Goal: Information Seeking & Learning: Understand process/instructions

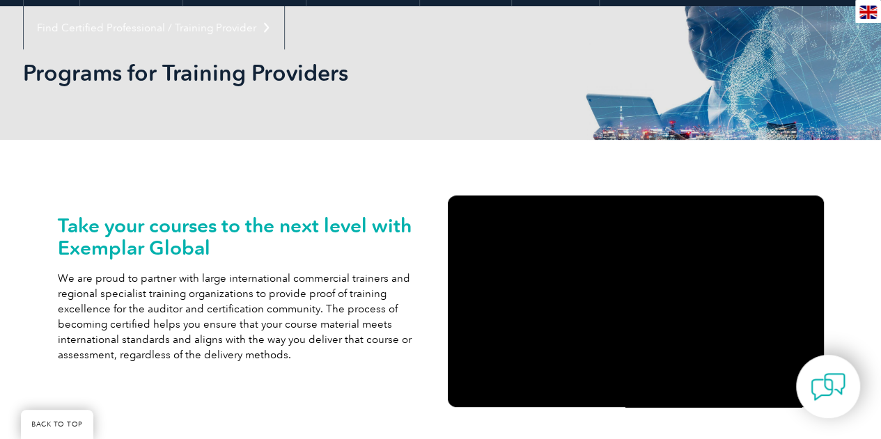
scroll to position [169, 0]
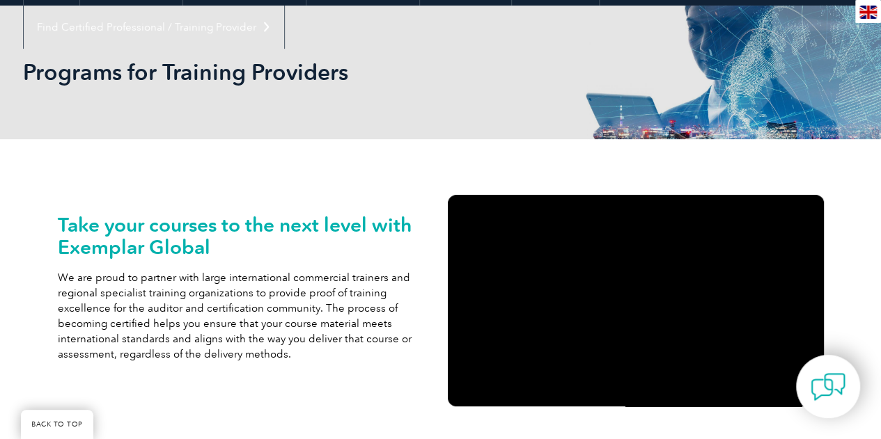
click at [233, 233] on h2 "Take your courses to the next level with Exemplar Global" at bounding box center [246, 236] width 376 height 45
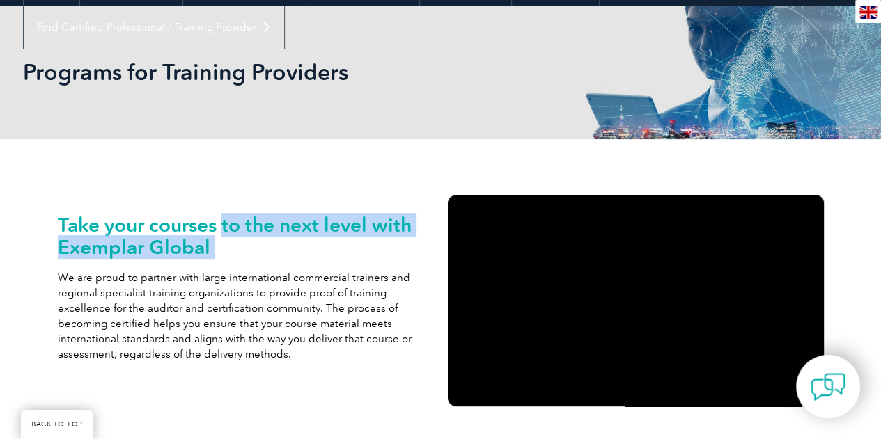
drag, startPoint x: 233, startPoint y: 233, endPoint x: 328, endPoint y: 247, distance: 96.4
click at [328, 247] on h2 "Take your courses to the next level with Exemplar Global" at bounding box center [246, 236] width 376 height 45
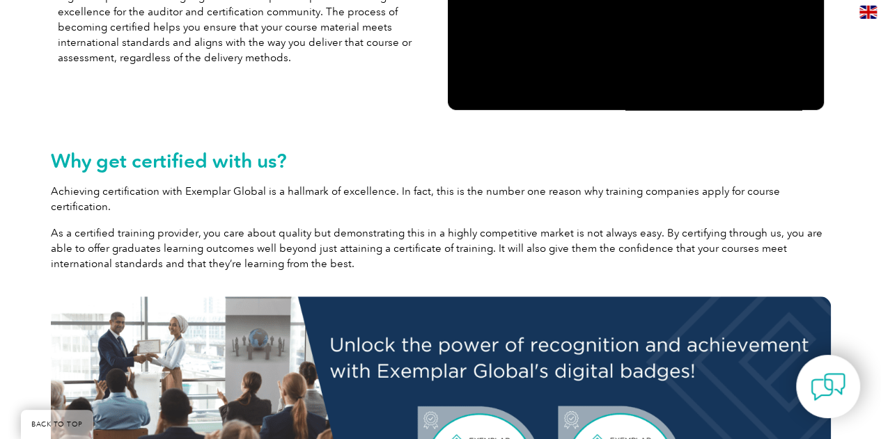
scroll to position [467, 0]
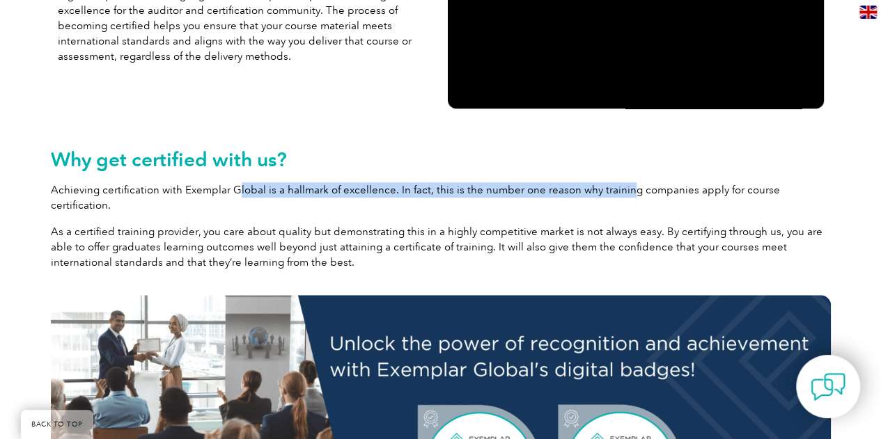
drag, startPoint x: 234, startPoint y: 194, endPoint x: 629, endPoint y: 181, distance: 395.7
click at [629, 181] on div "Why get certified with us? Achieving certification with Exemplar Global is a ha…" at bounding box center [441, 209] width 780 height 122
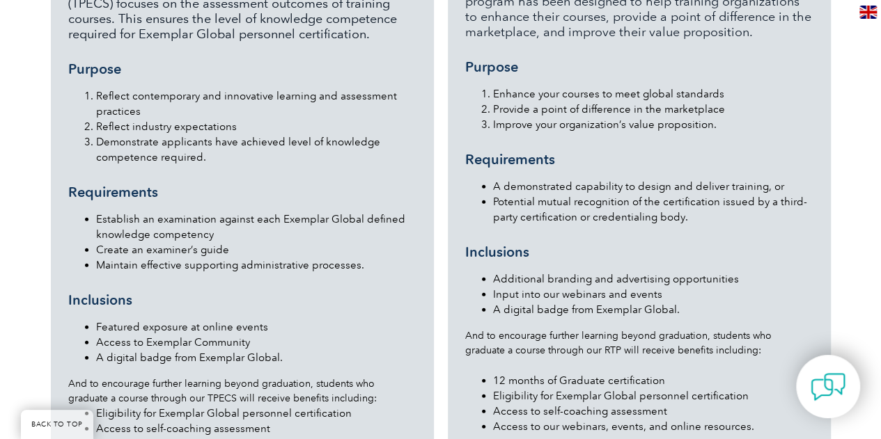
scroll to position [1498, 0]
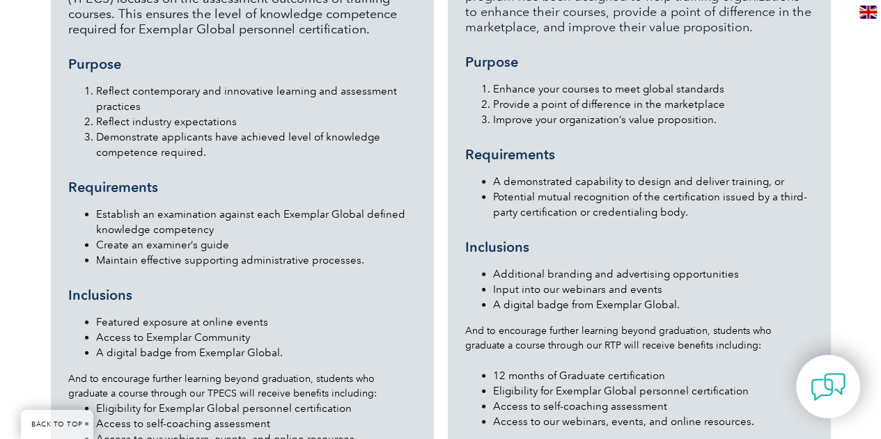
click at [636, 141] on div "Recognised Training Provider (RTP) Our Recognized Training Provider (RTP) progr…" at bounding box center [639, 176] width 348 height 529
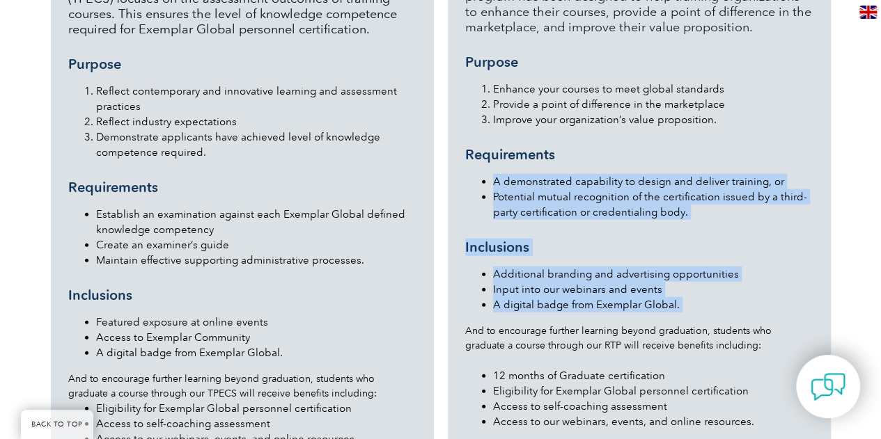
drag, startPoint x: 636, startPoint y: 141, endPoint x: 674, endPoint y: 267, distance: 130.9
click at [674, 267] on div "Recognised Training Provider (RTP) Our Recognized Training Provider (RTP) progr…" at bounding box center [639, 176] width 348 height 529
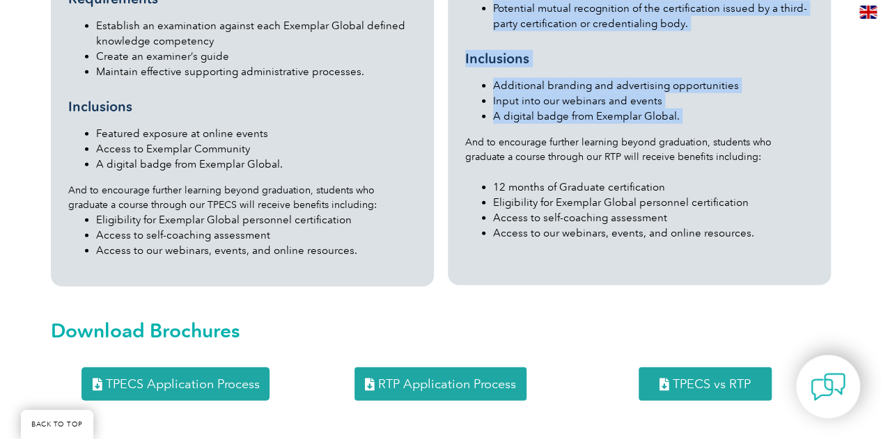
scroll to position [1688, 0]
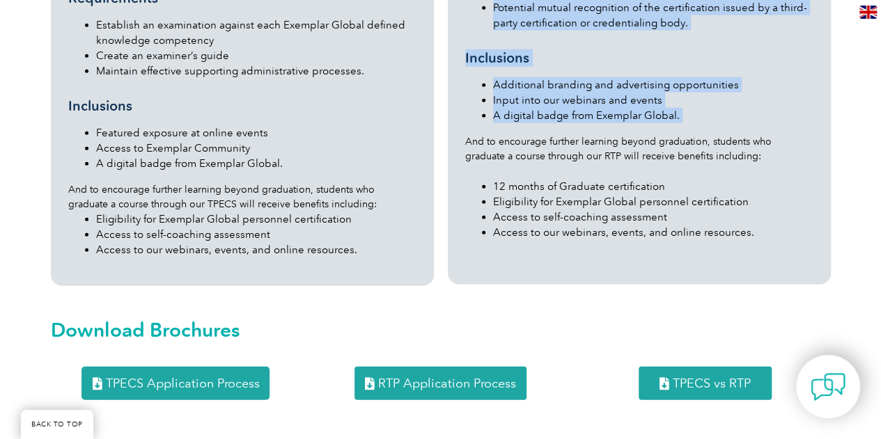
click at [455, 377] on span "RTP Application Process" at bounding box center [447, 383] width 138 height 13
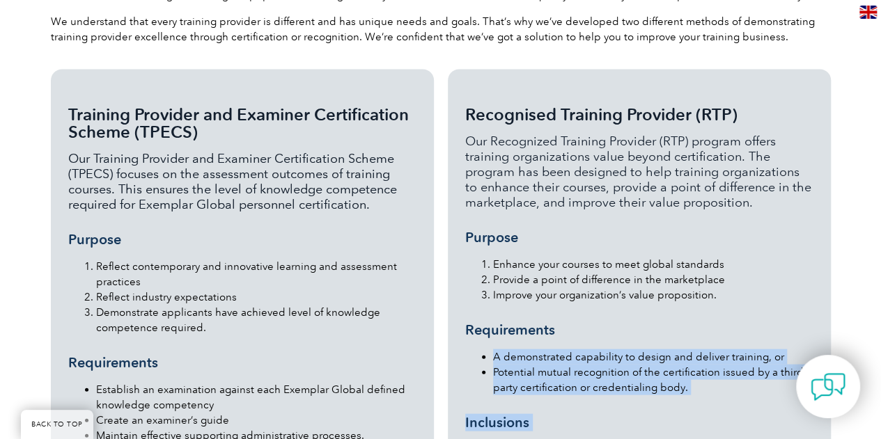
scroll to position [1299, 0]
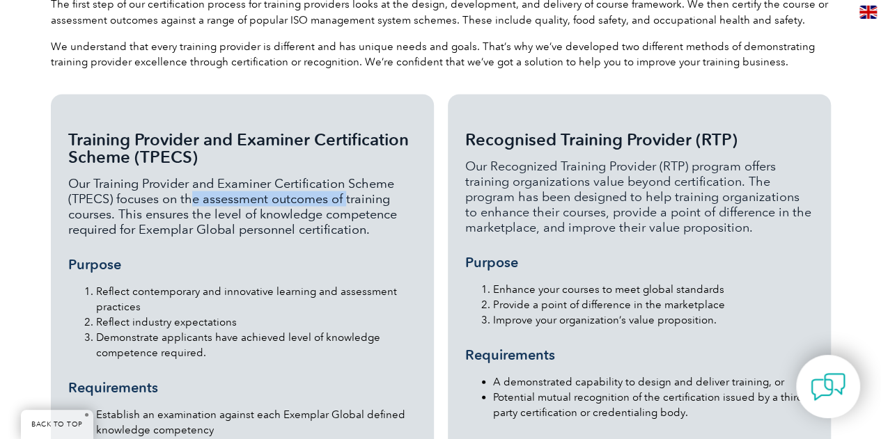
drag, startPoint x: 187, startPoint y: 167, endPoint x: 348, endPoint y: 164, distance: 160.9
click at [348, 175] on p "Our Training Provider and Examiner Certification Scheme (TPECS) focuses on the …" at bounding box center [242, 205] width 348 height 61
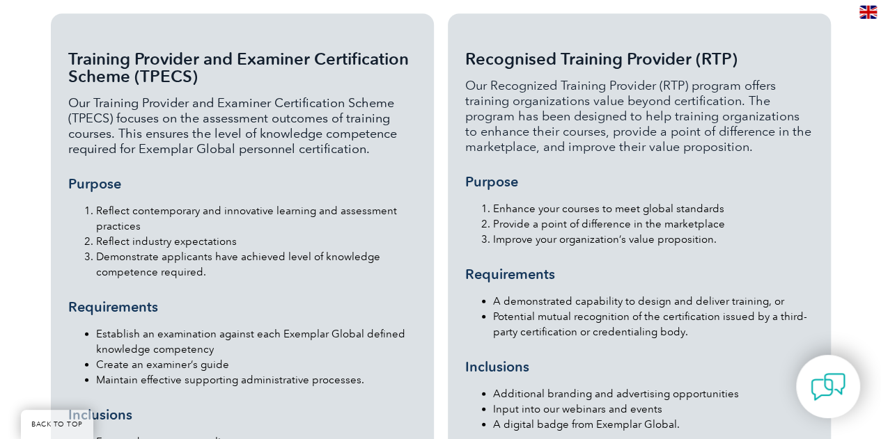
click at [213, 203] on li "Reflect contemporary and innovative learning and assessment practices" at bounding box center [256, 218] width 320 height 31
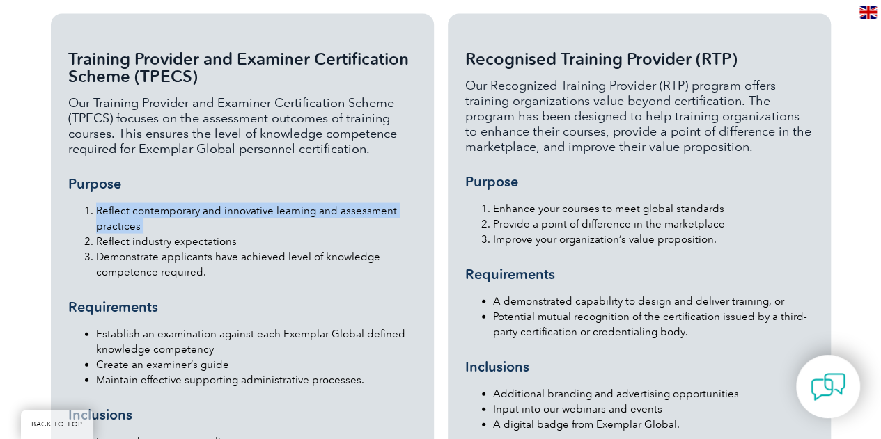
click at [213, 203] on li "Reflect contemporary and innovative learning and assessment practices" at bounding box center [256, 218] width 320 height 31
click at [223, 203] on li "Reflect contemporary and innovative learning and assessment practices" at bounding box center [256, 218] width 320 height 31
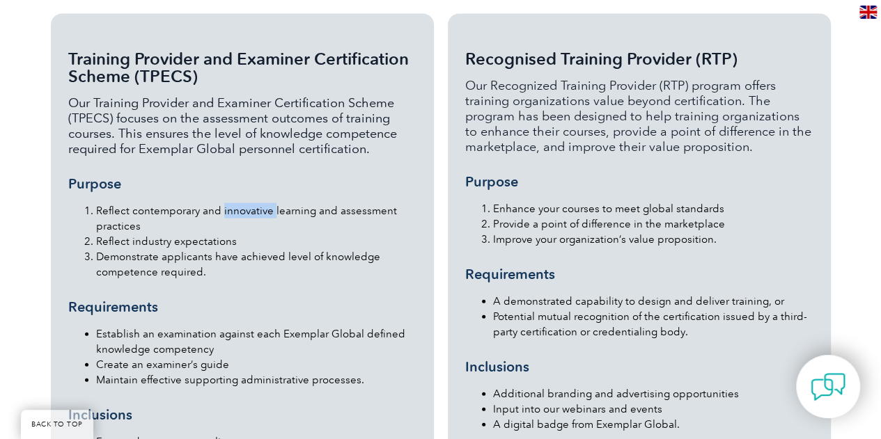
click at [223, 203] on li "Reflect contemporary and innovative learning and assessment practices" at bounding box center [256, 218] width 320 height 31
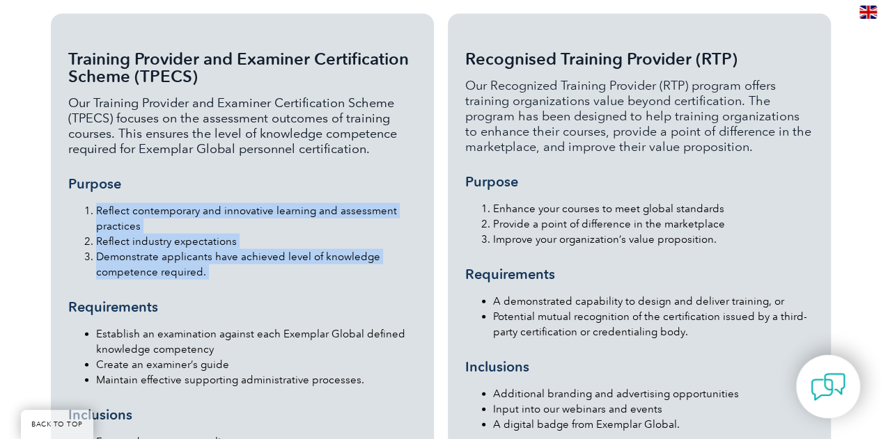
drag, startPoint x: 223, startPoint y: 185, endPoint x: 240, endPoint y: 229, distance: 46.9
click at [240, 229] on ol "Reflect contemporary and innovative learning and assessment practices Reflect i…" at bounding box center [242, 241] width 348 height 77
click at [240, 249] on li "Demonstrate applicants have achieved level of knowledge competence required." at bounding box center [256, 264] width 320 height 31
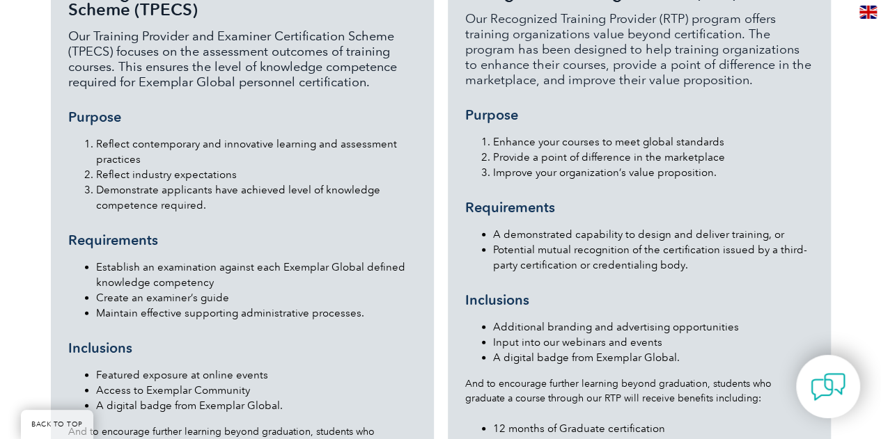
scroll to position [1446, 0]
click at [240, 259] on li "Establish an examination against each Exemplar Global defined knowledge compete…" at bounding box center [256, 274] width 320 height 31
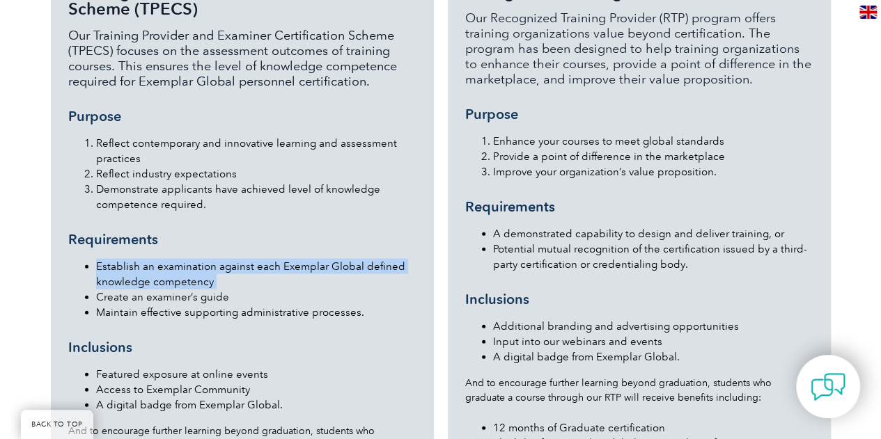
click at [240, 259] on li "Establish an examination against each Exemplar Global defined knowledge compete…" at bounding box center [256, 274] width 320 height 31
drag, startPoint x: 240, startPoint y: 229, endPoint x: 277, endPoint y: 244, distance: 40.3
click at [277, 259] on li "Establish an examination against each Exemplar Global defined knowledge compete…" at bounding box center [256, 274] width 320 height 31
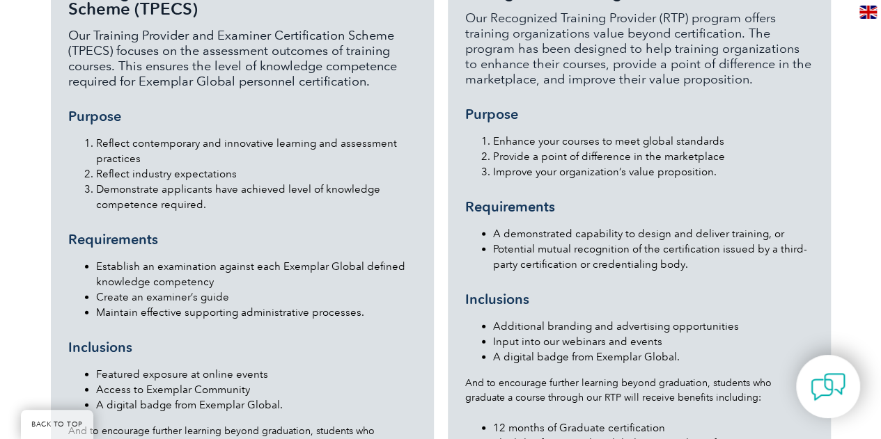
click at [277, 259] on li "Establish an examination against each Exemplar Global defined knowledge compete…" at bounding box center [256, 274] width 320 height 31
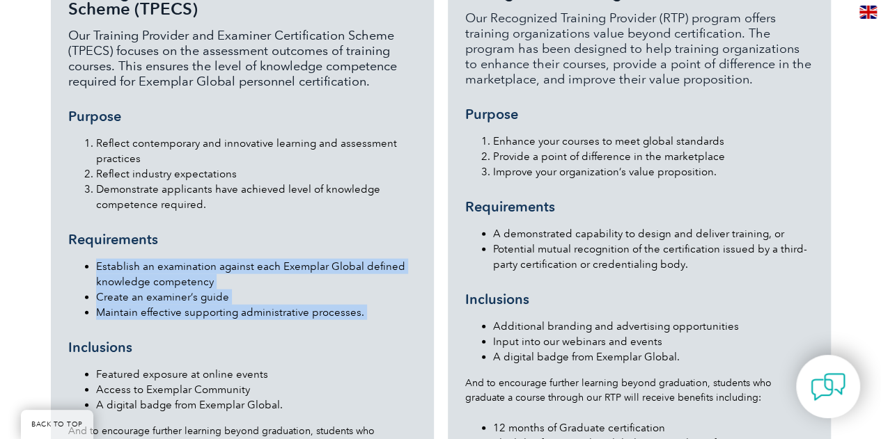
drag, startPoint x: 277, startPoint y: 244, endPoint x: 283, endPoint y: 278, distance: 34.7
click at [283, 278] on ul "Establish an examination against each Exemplar Global defined knowledge compete…" at bounding box center [242, 289] width 348 height 61
click at [283, 305] on li "Maintain effective supporting administrative processes." at bounding box center [256, 312] width 320 height 15
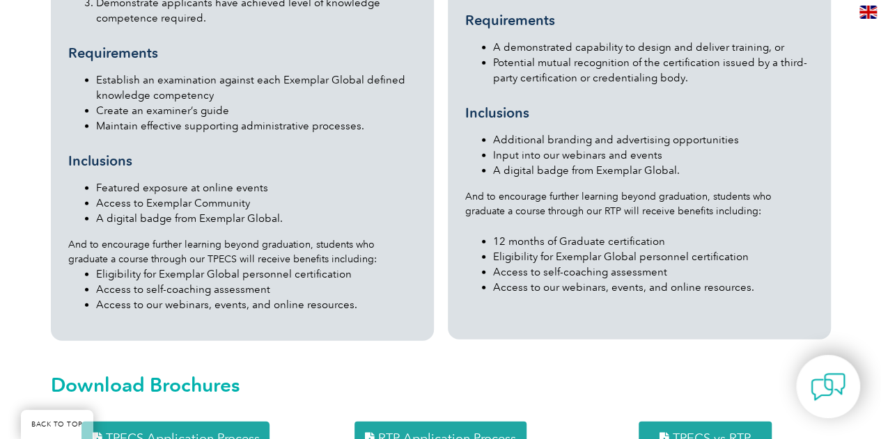
scroll to position [1634, 0]
click at [635, 233] on li "12 months of Graduate certification" at bounding box center [653, 240] width 320 height 15
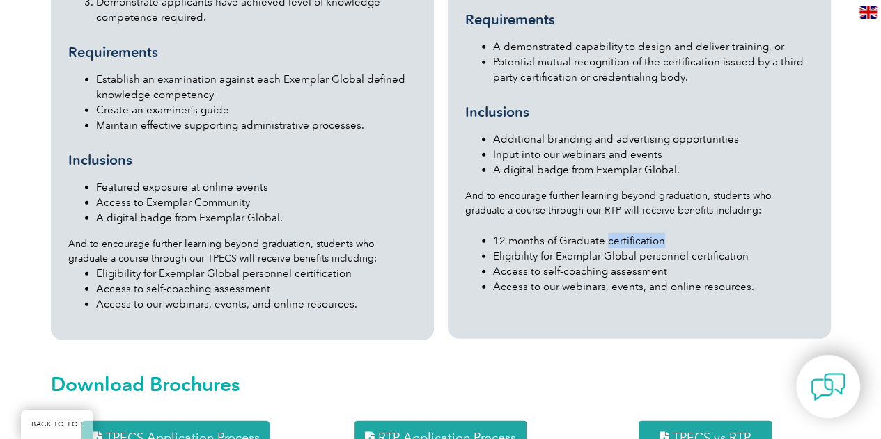
click at [635, 233] on li "12 months of Graduate certification" at bounding box center [653, 240] width 320 height 15
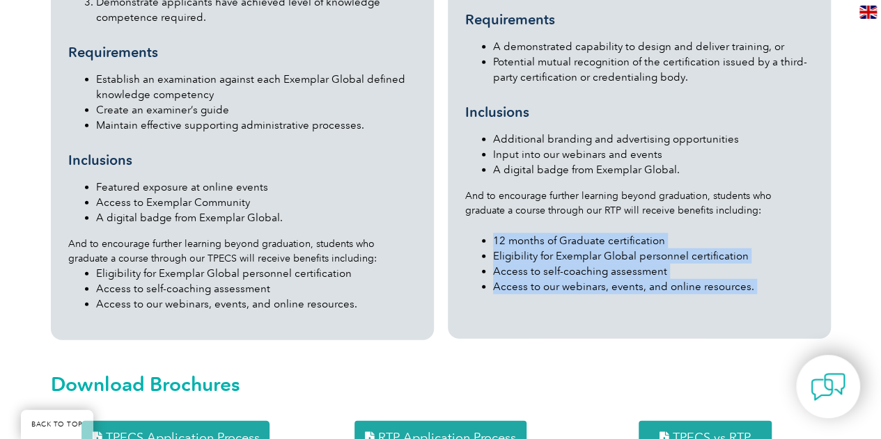
drag, startPoint x: 635, startPoint y: 205, endPoint x: 646, endPoint y: 261, distance: 56.8
click at [646, 261] on ul "12 months of Graduate certification Eligibility for Exemplar Global personnel c…" at bounding box center [639, 256] width 348 height 77
click at [646, 279] on li "Access to our webinars, events, and online resources." at bounding box center [653, 286] width 320 height 15
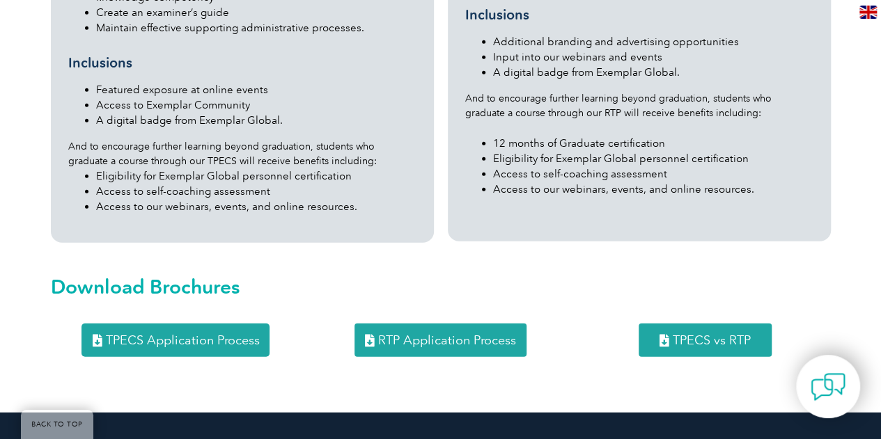
scroll to position [1732, 0]
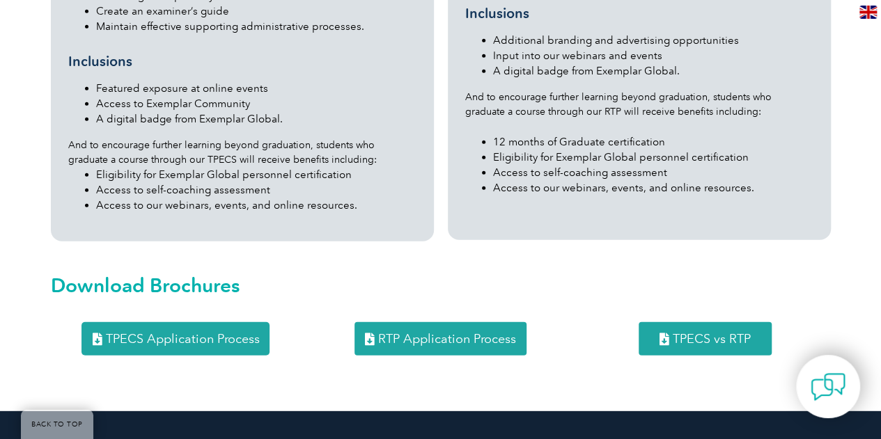
click at [233, 322] on link "TPECS Application Process" at bounding box center [175, 338] width 188 height 33
